Goal: Entertainment & Leisure: Consume media (video, audio)

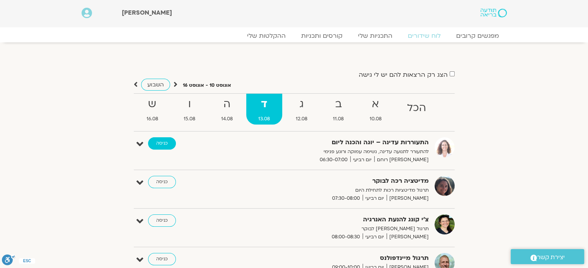
click at [161, 143] on link "כניסה" at bounding box center [162, 144] width 28 height 12
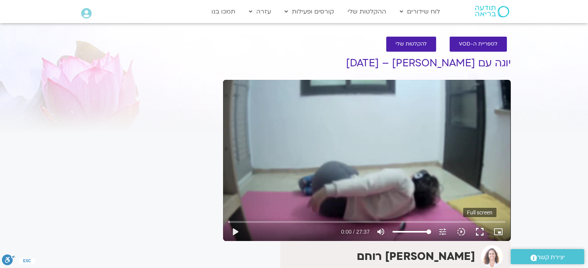
click at [478, 231] on button "fullscreen" at bounding box center [479, 232] width 19 height 19
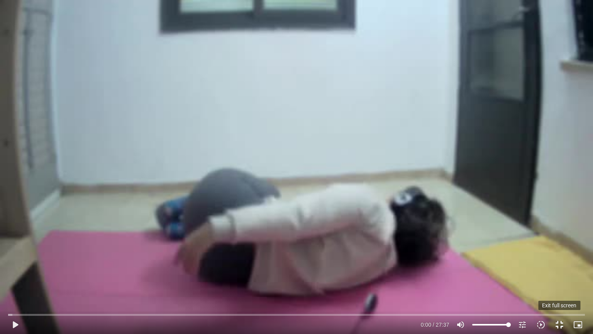
click at [559, 268] on button "fullscreen_exit" at bounding box center [559, 324] width 19 height 19
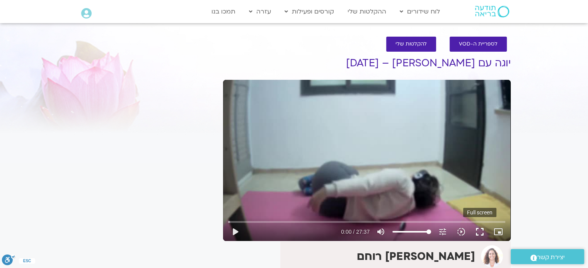
click at [481, 231] on button "fullscreen" at bounding box center [479, 232] width 19 height 19
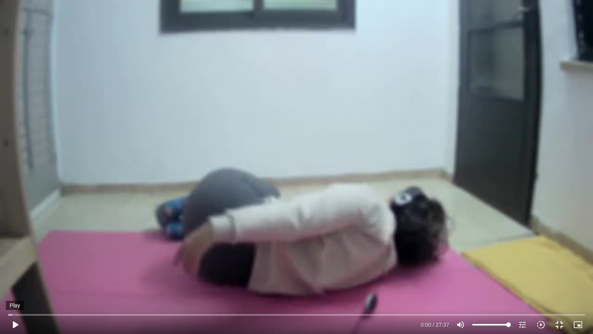
click at [13, 268] on button "play_arrow" at bounding box center [15, 324] width 19 height 19
click at [559, 268] on button "fullscreen_exit" at bounding box center [559, 324] width 19 height 19
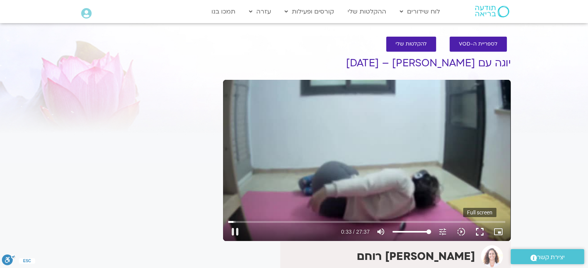
click at [480, 228] on button "fullscreen" at bounding box center [479, 232] width 19 height 19
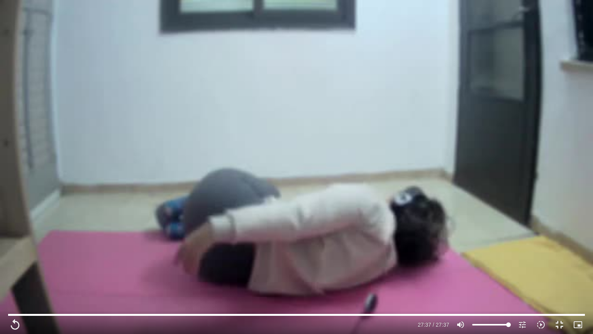
drag, startPoint x: 460, startPoint y: 12, endPoint x: 305, endPoint y: 37, distance: 157.4
click at [461, 14] on div "Skip Ad 13:06 replay 27:37 / 27:37 volume_up Mute tune Resolution Auto 360p slo…" at bounding box center [296, 167] width 593 height 334
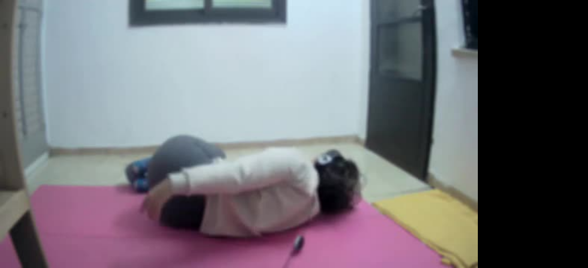
scroll to position [77, 0]
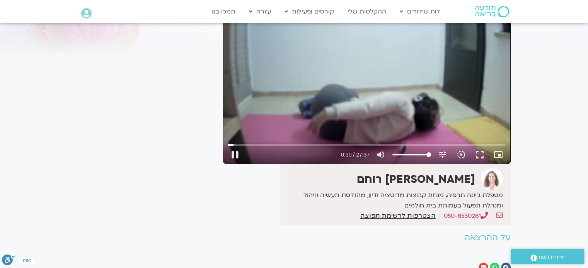
click at [332, 83] on div "Skip Ad 5:01 pause 0:30 / 27:37 volume_up Mute tune Resolution Auto 360p slow_m…" at bounding box center [366, 83] width 287 height 161
type input "31.058864"
